Goal: Information Seeking & Learning: Learn about a topic

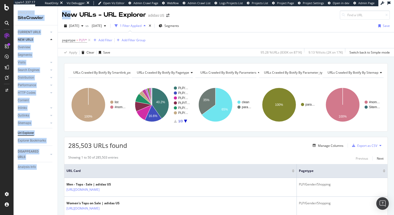
click at [47, 6] on div "Analytics SiteCrawler CURRENT URLS Overview Movements Segments Visits Analysis …" at bounding box center [204, 110] width 381 height 208
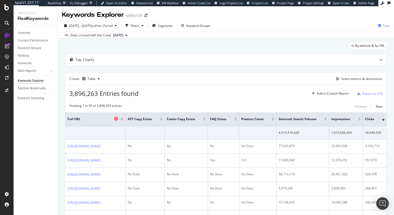
drag, startPoint x: 195, startPoint y: 115, endPoint x: 171, endPoint y: 117, distance: 24.0
click at [126, 117] on th "Full URL" at bounding box center [95, 119] width 60 height 14
drag, startPoint x: 195, startPoint y: 116, endPoint x: 172, endPoint y: 119, distance: 23.1
click at [126, 119] on th "Full URL" at bounding box center [95, 119] width 60 height 14
drag, startPoint x: 195, startPoint y: 116, endPoint x: 171, endPoint y: 113, distance: 24.7
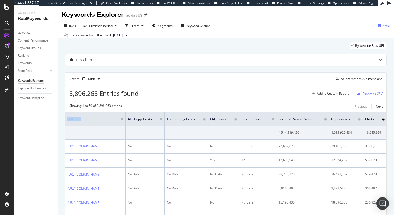
click at [126, 113] on th "Full URL" at bounding box center [95, 119] width 60 height 14
drag, startPoint x: 195, startPoint y: 115, endPoint x: 187, endPoint y: 116, distance: 7.9
click at [126, 116] on th "Full URL" at bounding box center [95, 119] width 60 height 14
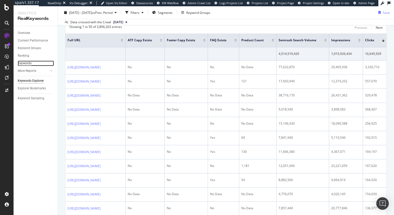
click at [26, 64] on div "Keywords" at bounding box center [25, 62] width 14 height 5
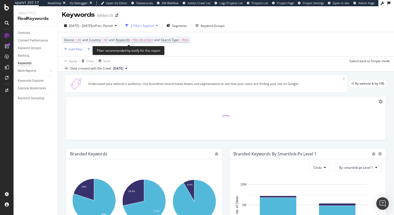
click at [99, 40] on span "Country" at bounding box center [94, 40] width 11 height 4
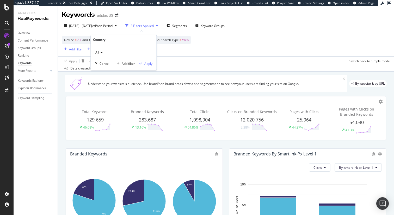
click at [101, 52] on icon at bounding box center [101, 52] width 4 height 3
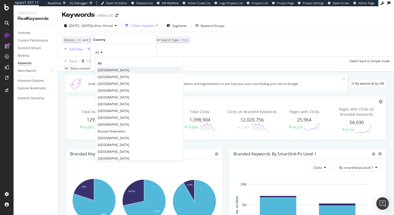
click at [103, 68] on span "United States of America" at bounding box center [114, 70] width 32 height 4
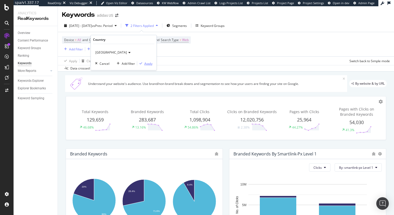
click at [148, 64] on div "Apply" at bounding box center [148, 63] width 8 height 4
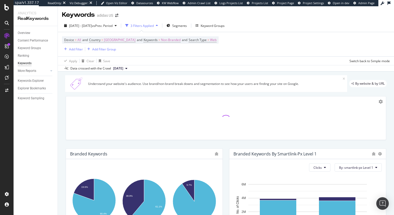
click at [123, 68] on span "2024 Dec. 31st" at bounding box center [118, 68] width 10 height 5
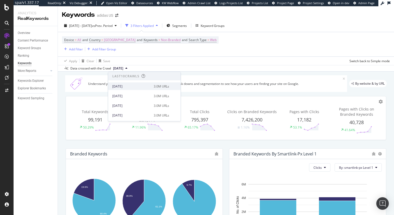
click at [126, 85] on div "2025 Sep. 2nd" at bounding box center [131, 86] width 38 height 5
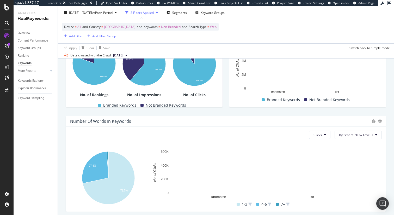
scroll to position [156, 0]
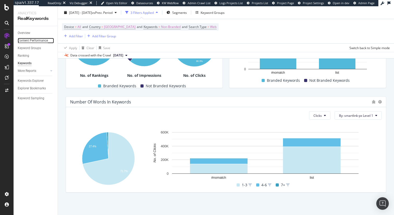
click at [29, 41] on div "Content Performance" at bounding box center [33, 40] width 30 height 5
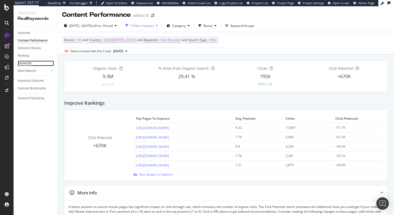
click at [27, 64] on div "Keywords" at bounding box center [25, 62] width 14 height 5
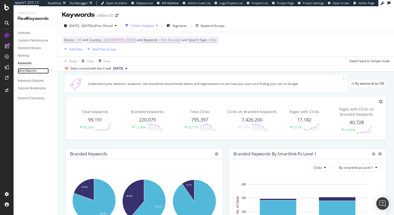
click at [45, 72] on div at bounding box center [46, 70] width 5 height 5
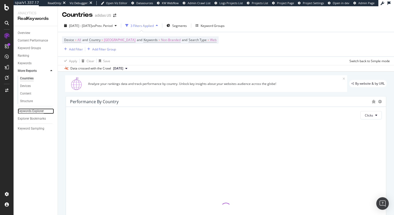
click at [34, 111] on div "Keywords Explorer" at bounding box center [31, 110] width 26 height 5
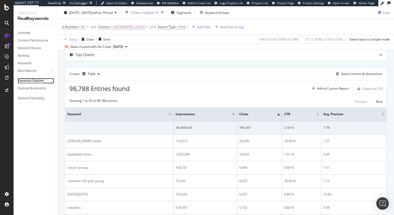
scroll to position [28, 0]
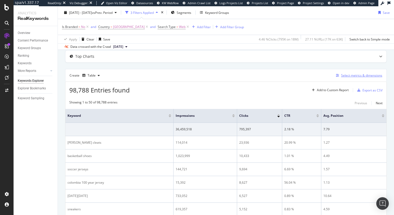
click at [352, 74] on div "Select metrics & dimensions" at bounding box center [361, 75] width 41 height 4
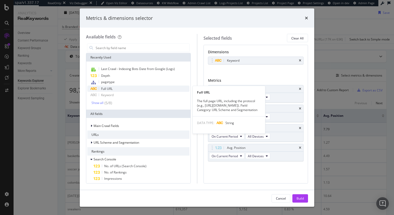
click at [118, 89] on div "Full URL" at bounding box center [138, 88] width 102 height 6
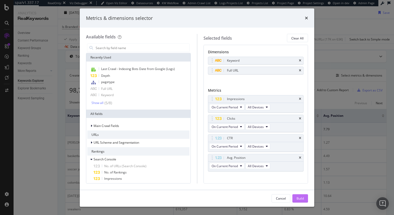
click at [301, 201] on div "Build" at bounding box center [300, 198] width 7 height 8
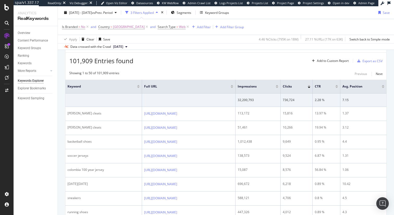
scroll to position [41, 0]
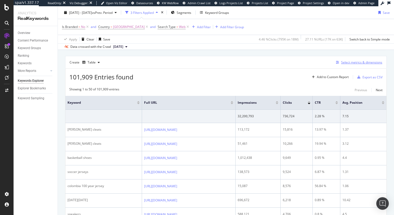
click at [360, 62] on div "Select metrics & dimensions" at bounding box center [361, 62] width 41 height 4
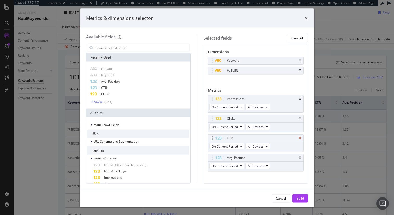
click at [300, 138] on icon "times" at bounding box center [300, 137] width 2 height 3
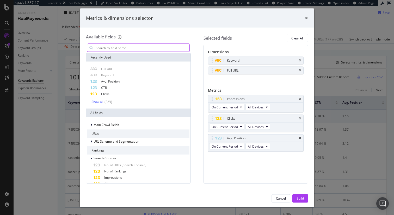
click at [128, 47] on input "modal" at bounding box center [142, 48] width 94 height 8
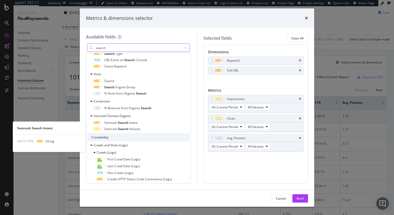
scroll to position [127, 0]
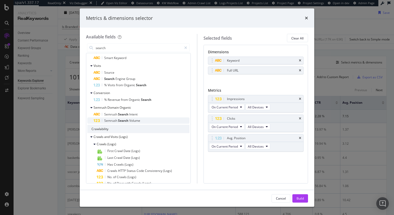
click at [125, 121] on span "Search" at bounding box center [123, 120] width 11 height 4
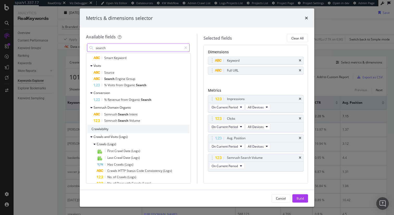
click at [127, 48] on input "search" at bounding box center [138, 48] width 87 height 8
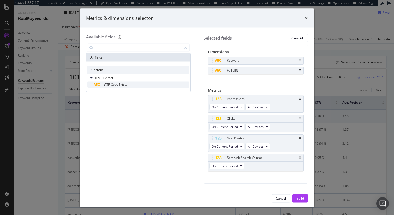
click at [123, 84] on span "Exists" at bounding box center [123, 84] width 8 height 4
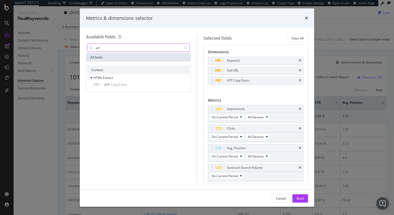
click at [112, 49] on input "atf" at bounding box center [138, 48] width 87 height 8
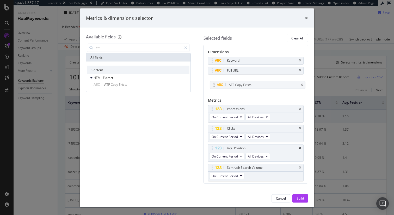
drag, startPoint x: 234, startPoint y: 79, endPoint x: 236, endPoint y: 81, distance: 2.8
click at [236, 81] on body "spa/v1.337.17 ReadOnly: Viz Debugger: Open Viz Editor Datasources KW Webflow Ad…" at bounding box center [197, 107] width 394 height 215
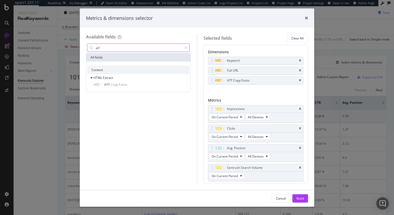
click at [105, 49] on input "atf" at bounding box center [138, 48] width 87 height 8
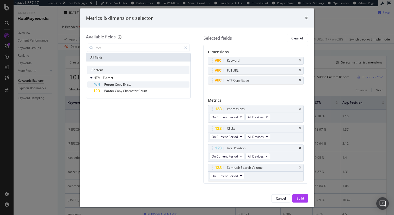
click at [114, 85] on span "Footer" at bounding box center [109, 84] width 11 height 4
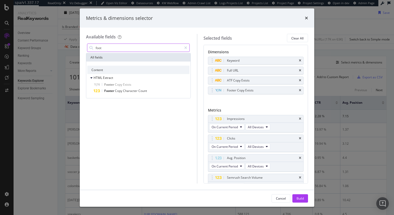
click at [110, 47] on input "foot" at bounding box center [138, 48] width 87 height 8
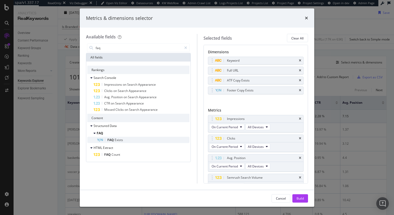
click at [116, 139] on span "Exists" at bounding box center [119, 139] width 8 height 4
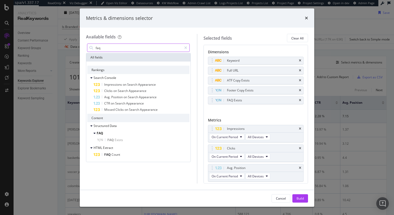
click at [136, 49] on input "faq" at bounding box center [138, 48] width 87 height 8
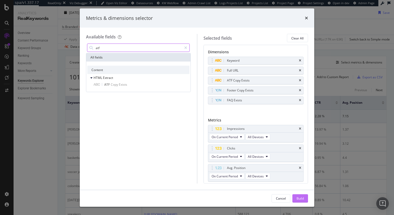
type input "atf"
click at [296, 196] on button "Build" at bounding box center [300, 198] width 16 height 8
